Goal: Use online tool/utility

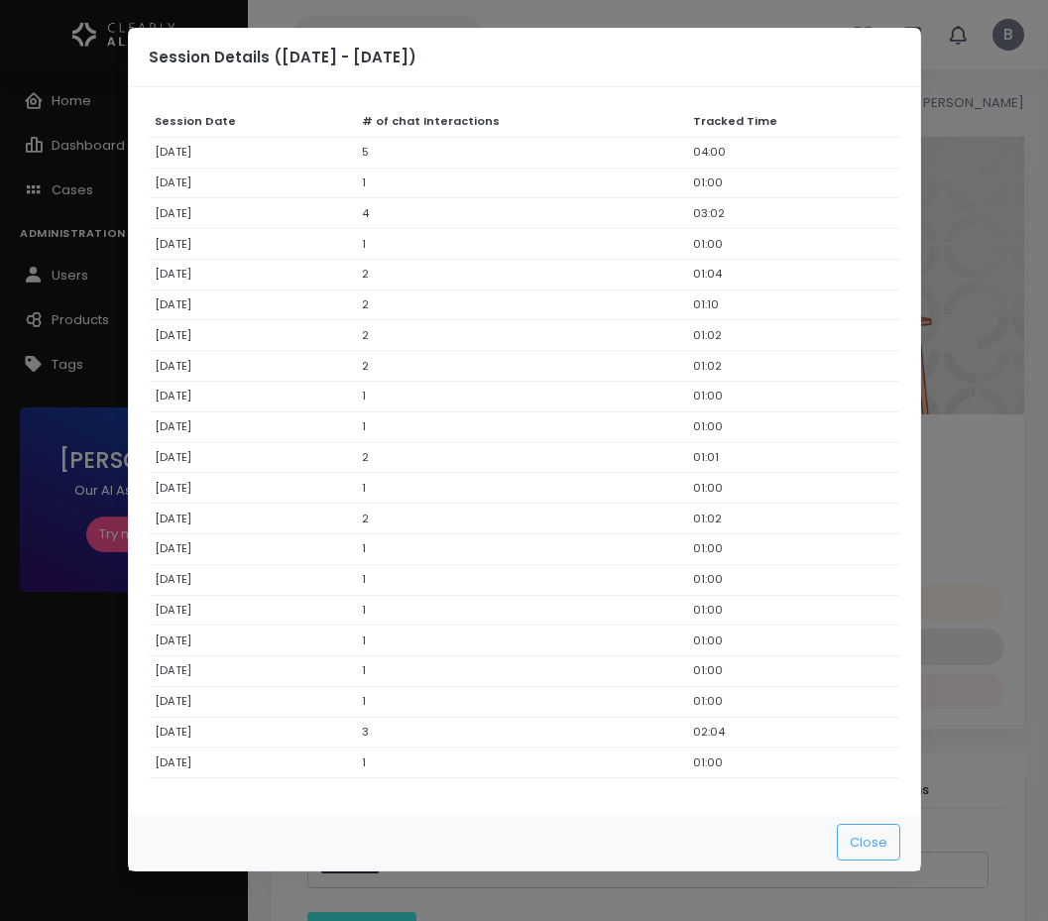
select select "**********"
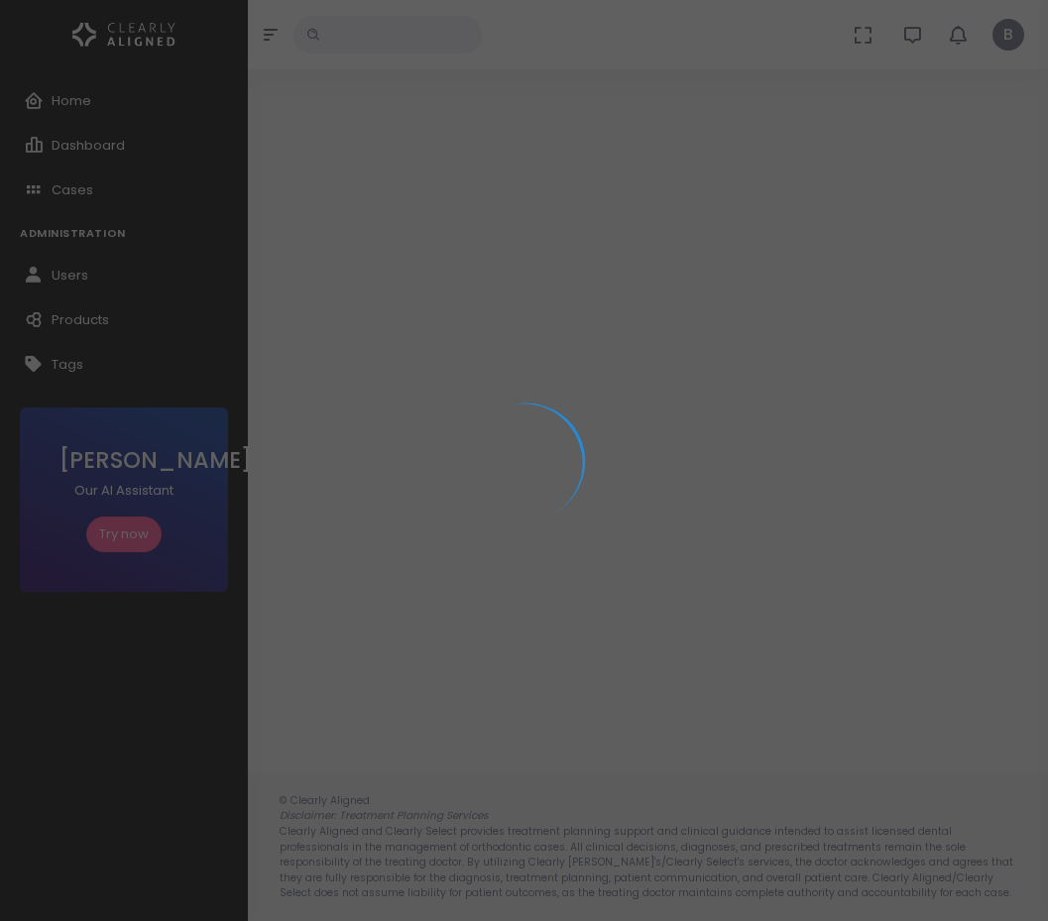
select select "**********"
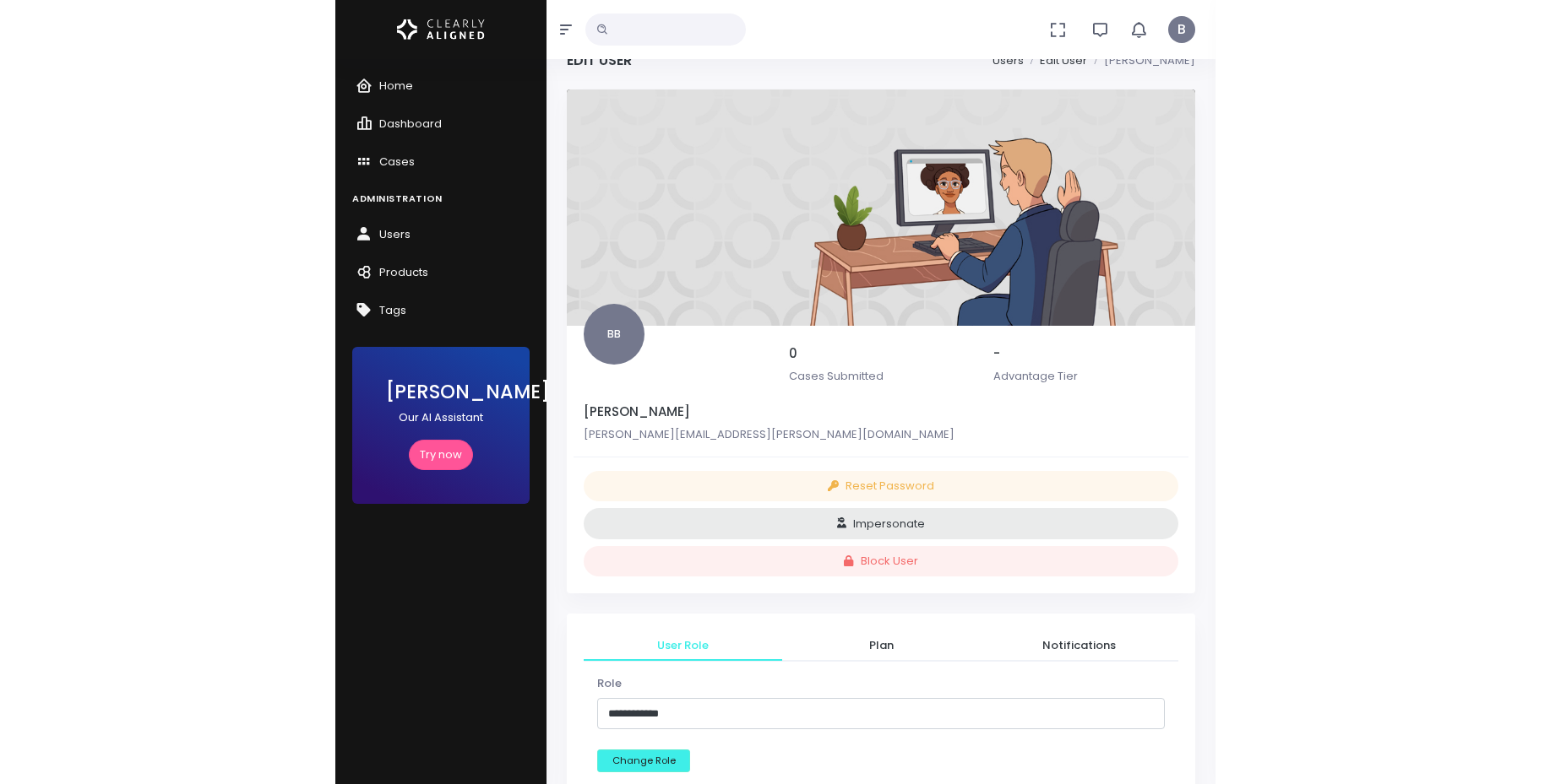
scroll to position [14, 0]
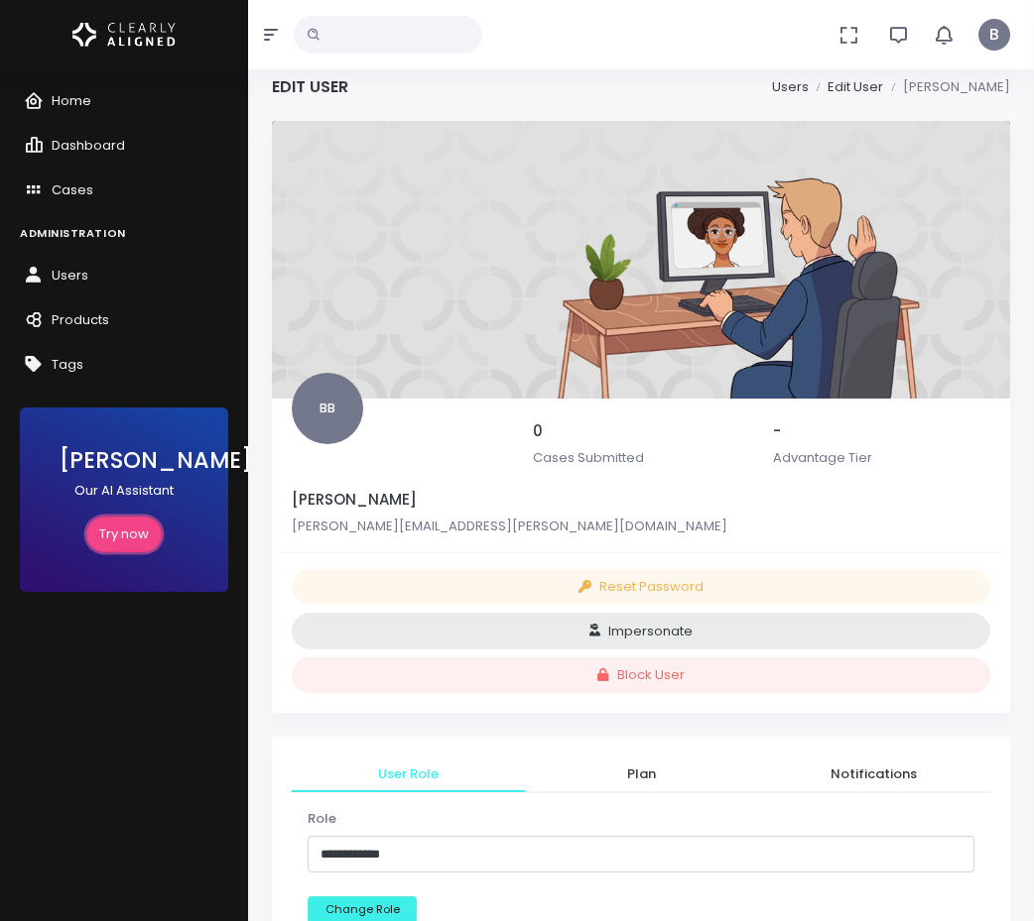
click at [114, 531] on link "Try now" at bounding box center [123, 535] width 75 height 37
